Goal: Find specific page/section: Find specific page/section

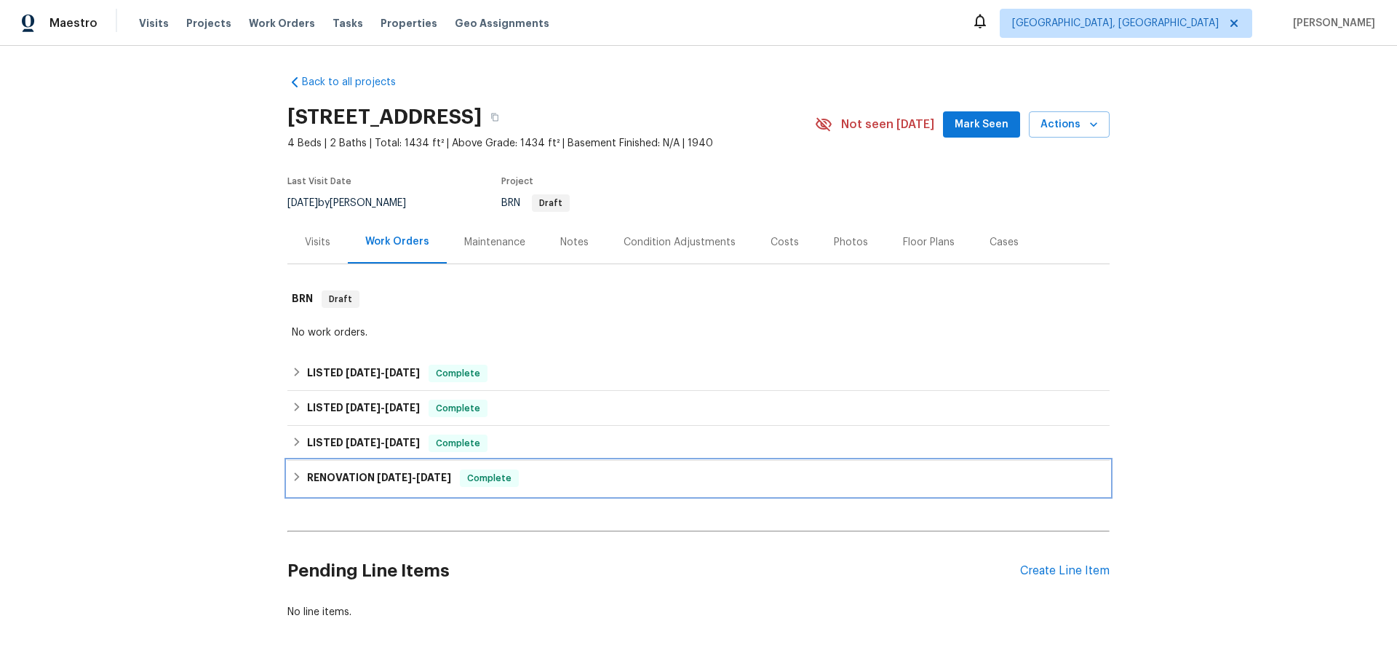
click at [298, 474] on icon at bounding box center [297, 477] width 10 height 10
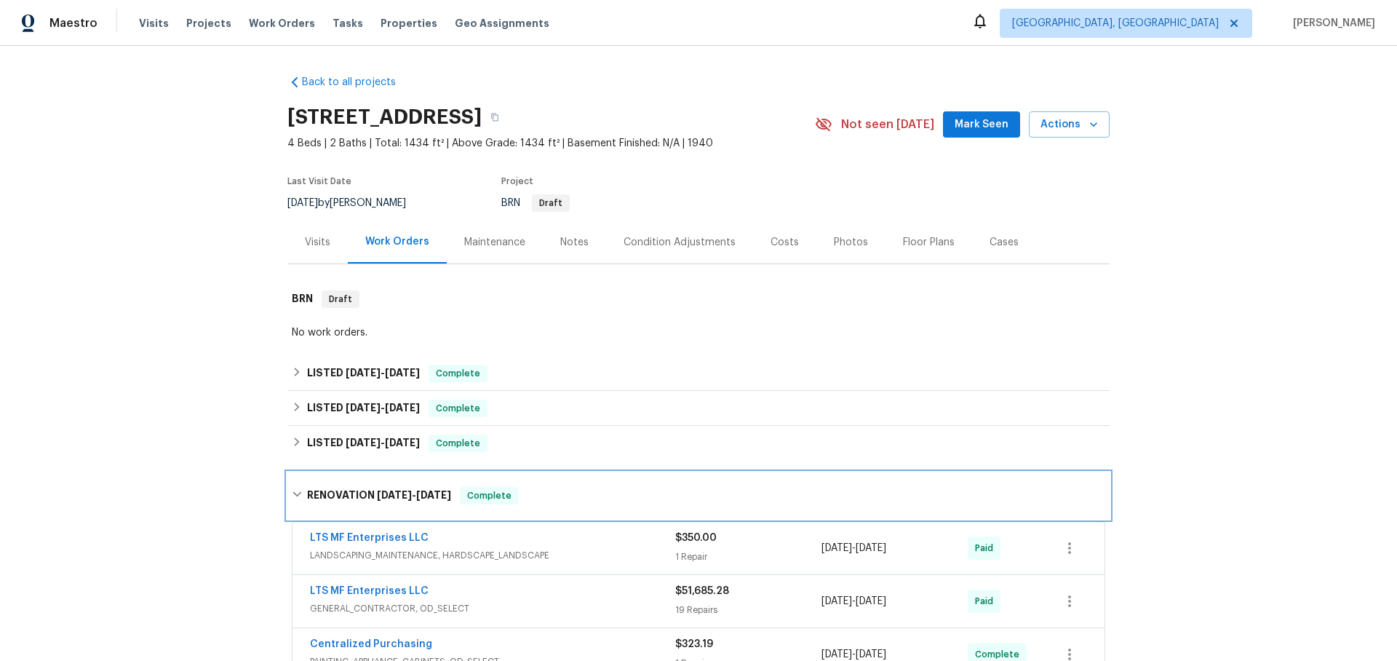
scroll to position [196, 0]
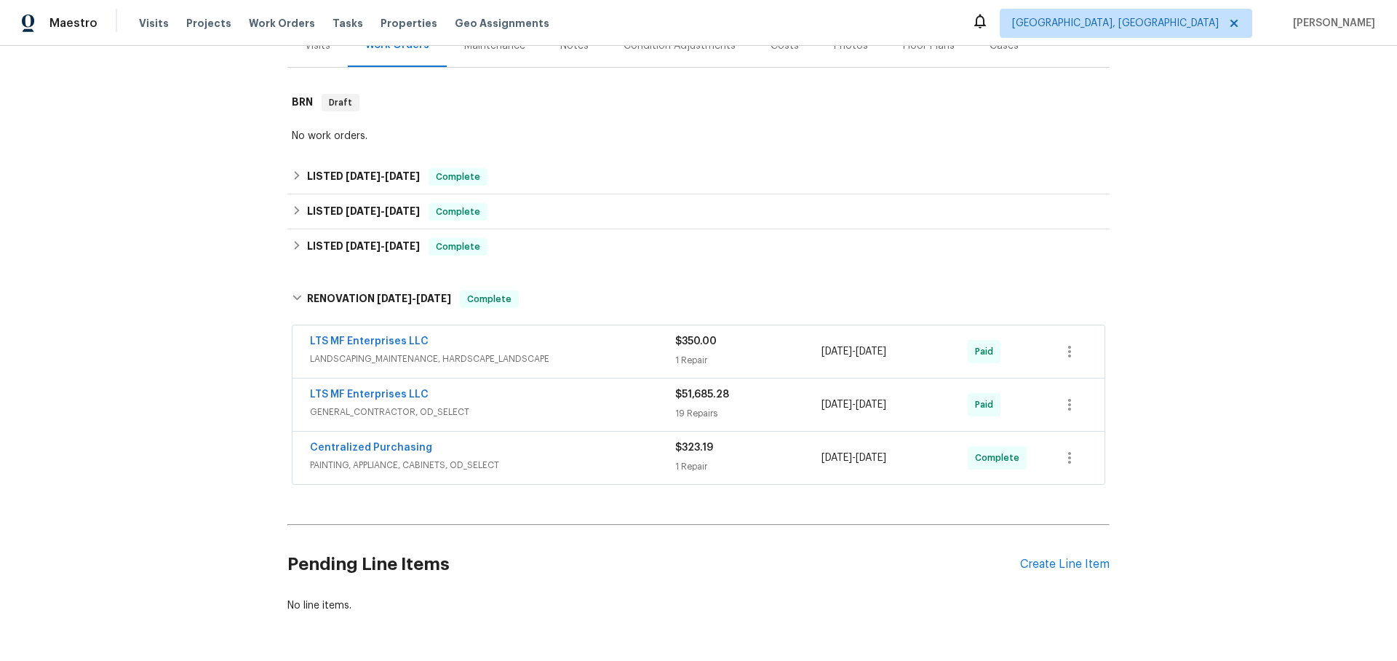
click at [523, 407] on span "GENERAL_CONTRACTOR, OD_SELECT" at bounding box center [492, 412] width 365 height 15
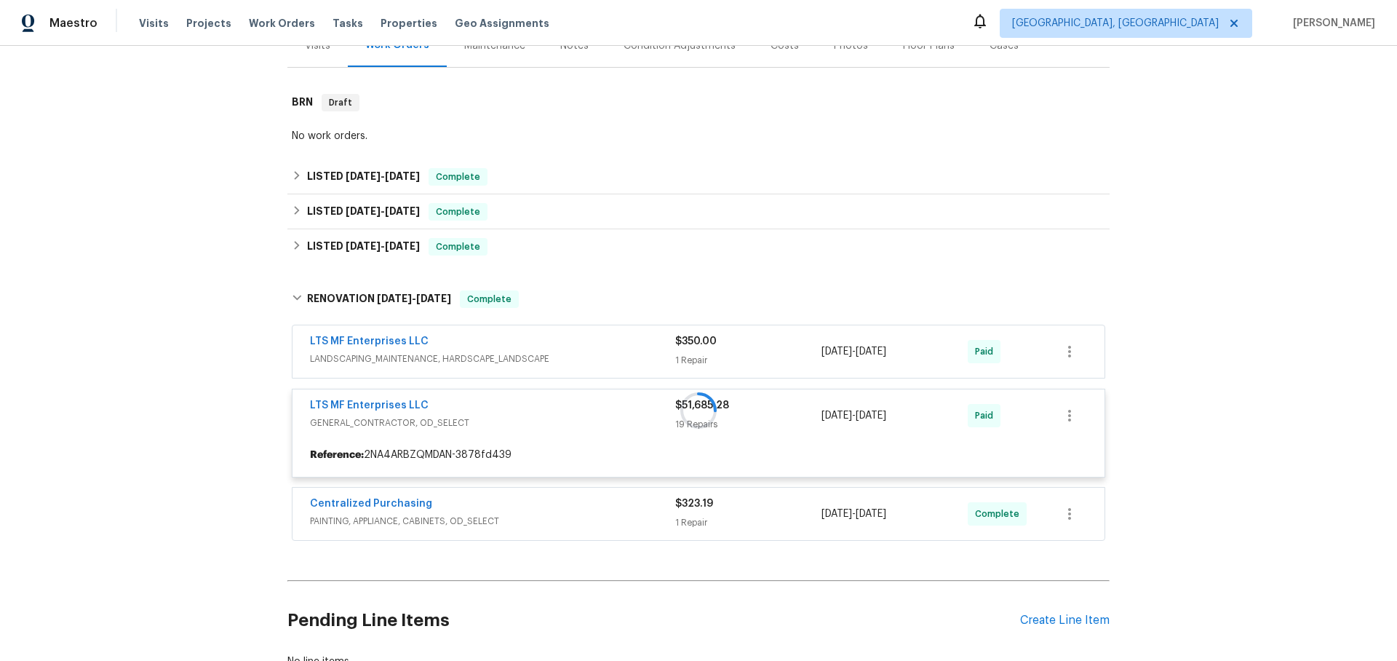
click at [403, 405] on div at bounding box center [698, 410] width 822 height 269
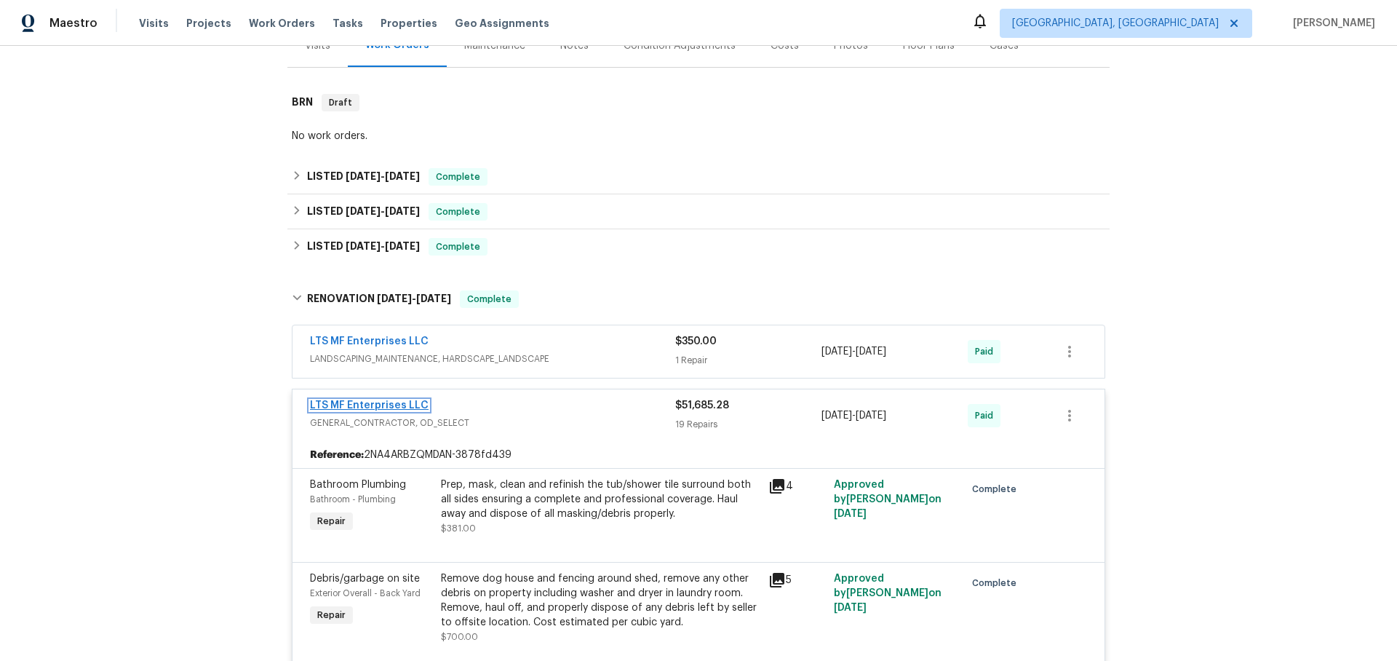
click at [400, 403] on link "LTS MF Enterprises LLC" at bounding box center [369, 405] width 119 height 10
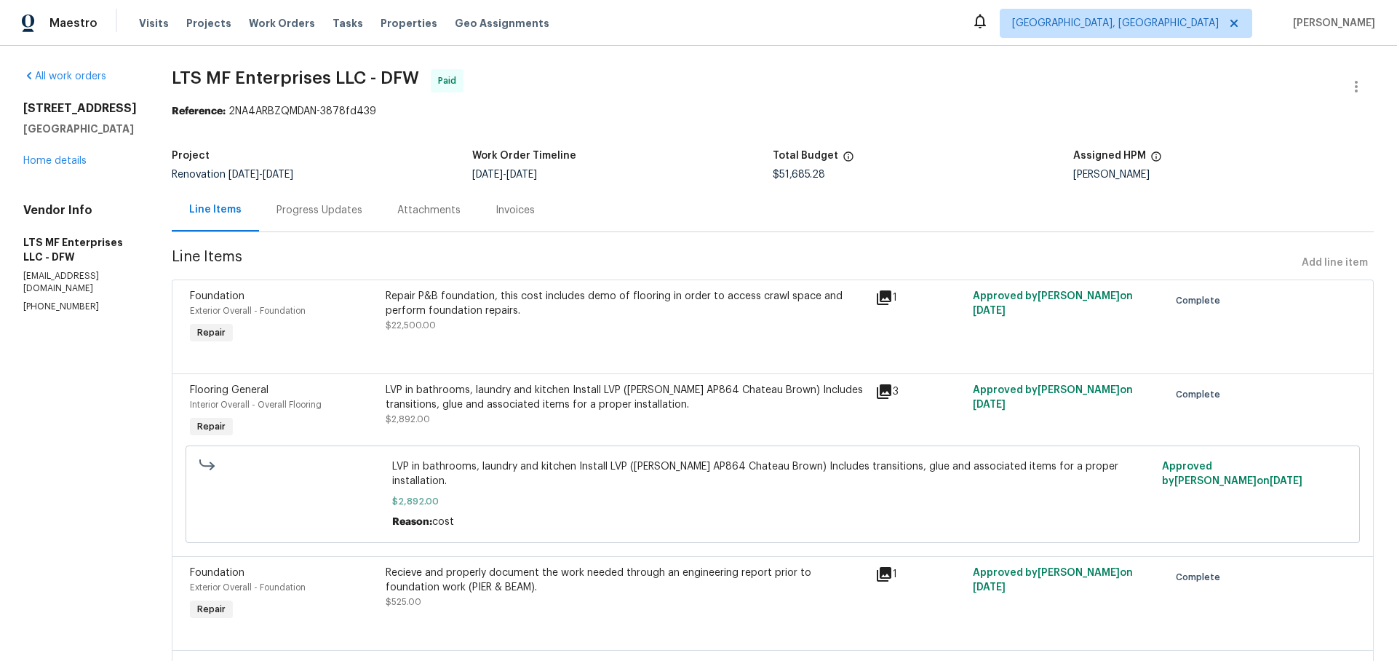
click at [877, 296] on icon at bounding box center [884, 297] width 15 height 15
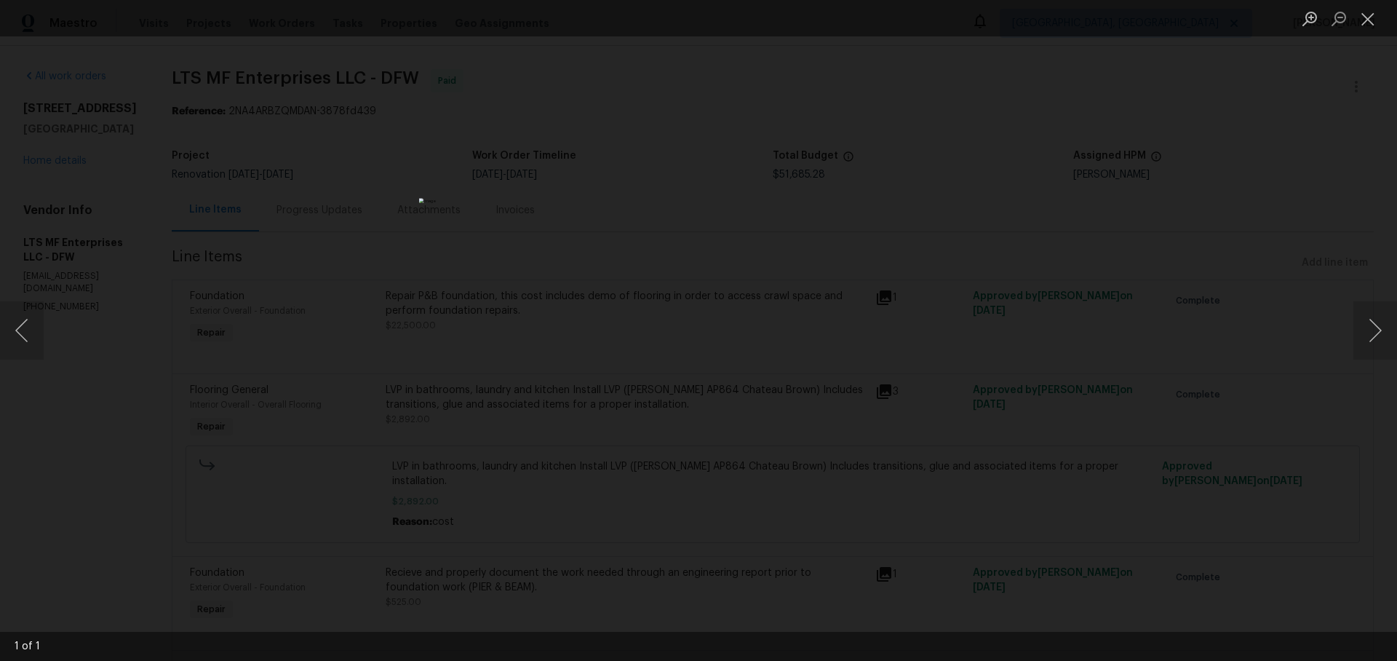
click at [952, 346] on div "Lightbox" at bounding box center [698, 330] width 1397 height 661
